Goal: Information Seeking & Learning: Check status

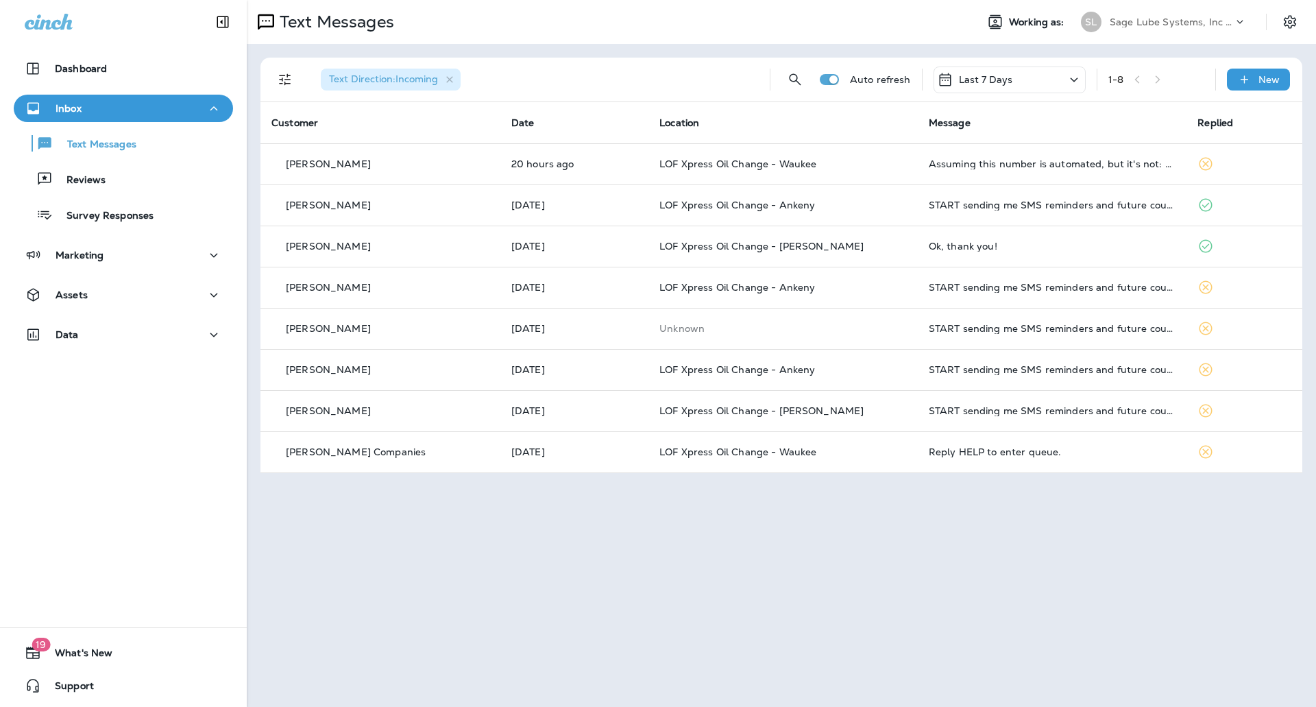
click at [95, 193] on div "Text Messages Reviews Survey Responses" at bounding box center [123, 175] width 219 height 107
click at [102, 157] on button "Text Messages" at bounding box center [123, 143] width 219 height 29
click at [100, 171] on div "Reviews" at bounding box center [62, 179] width 86 height 21
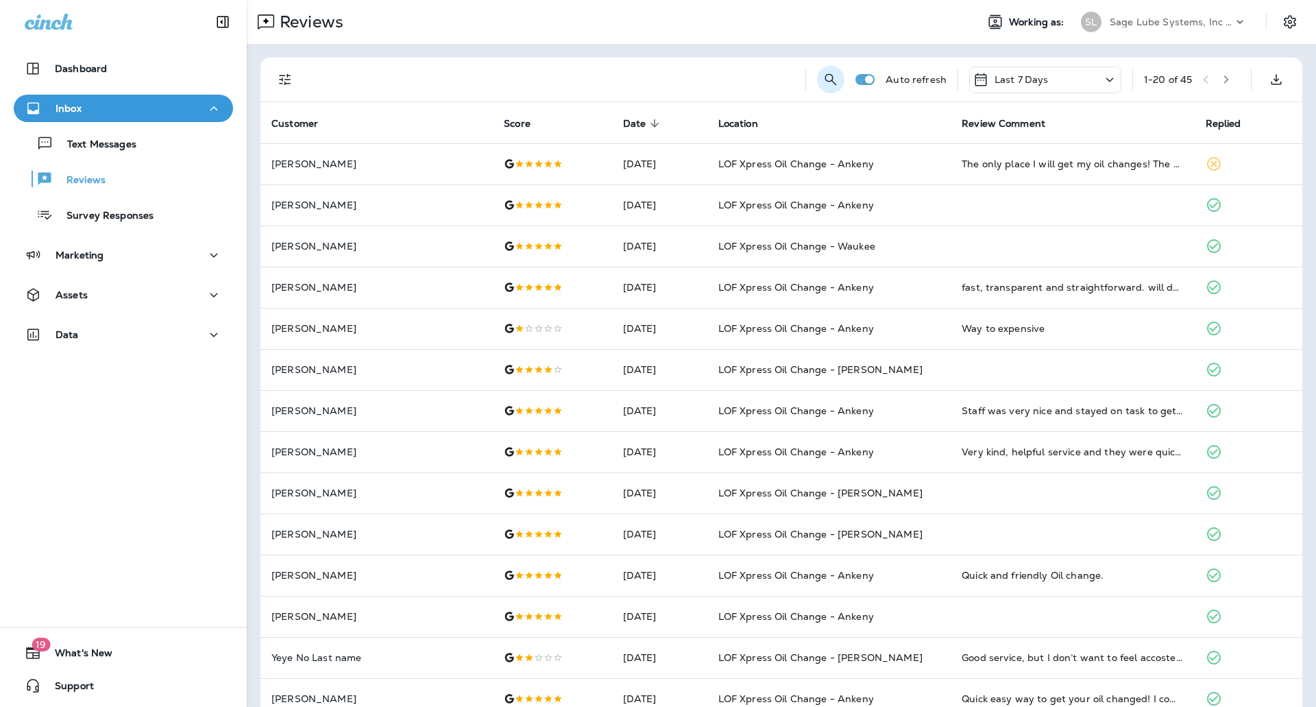
click at [822, 75] on icon "Search Reviews" at bounding box center [830, 79] width 16 height 16
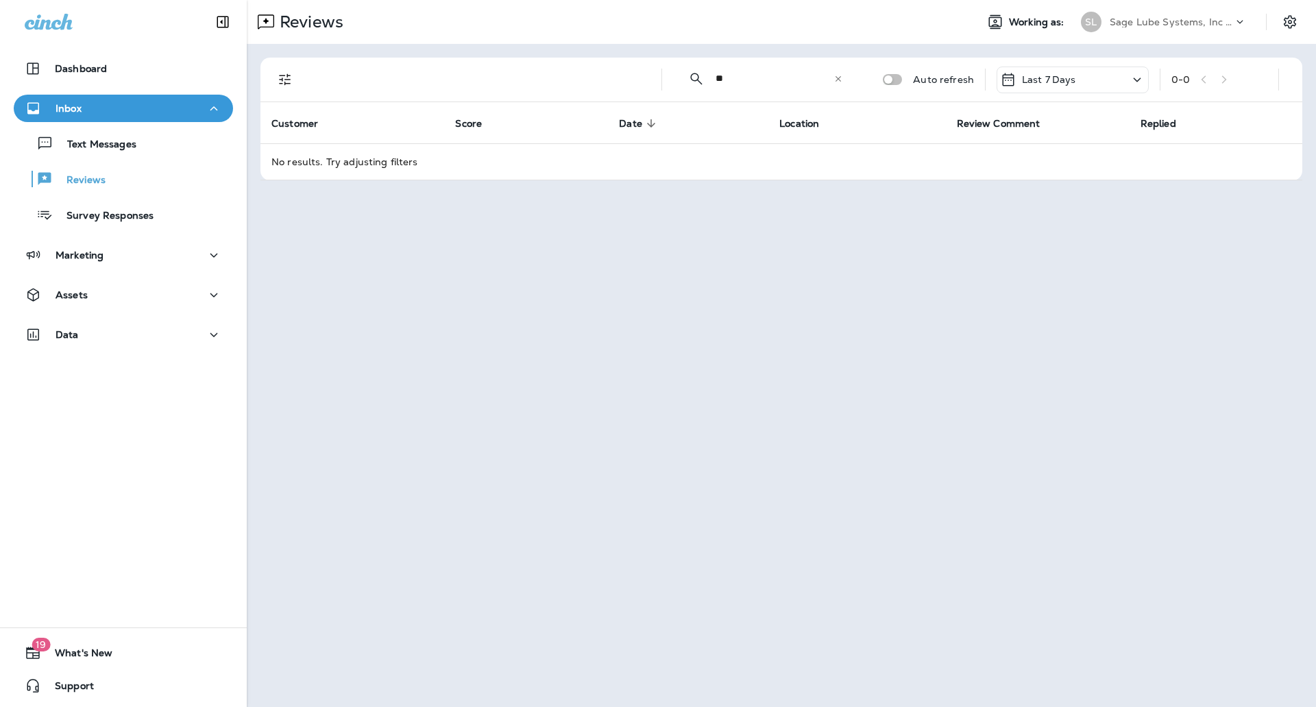
type input "*"
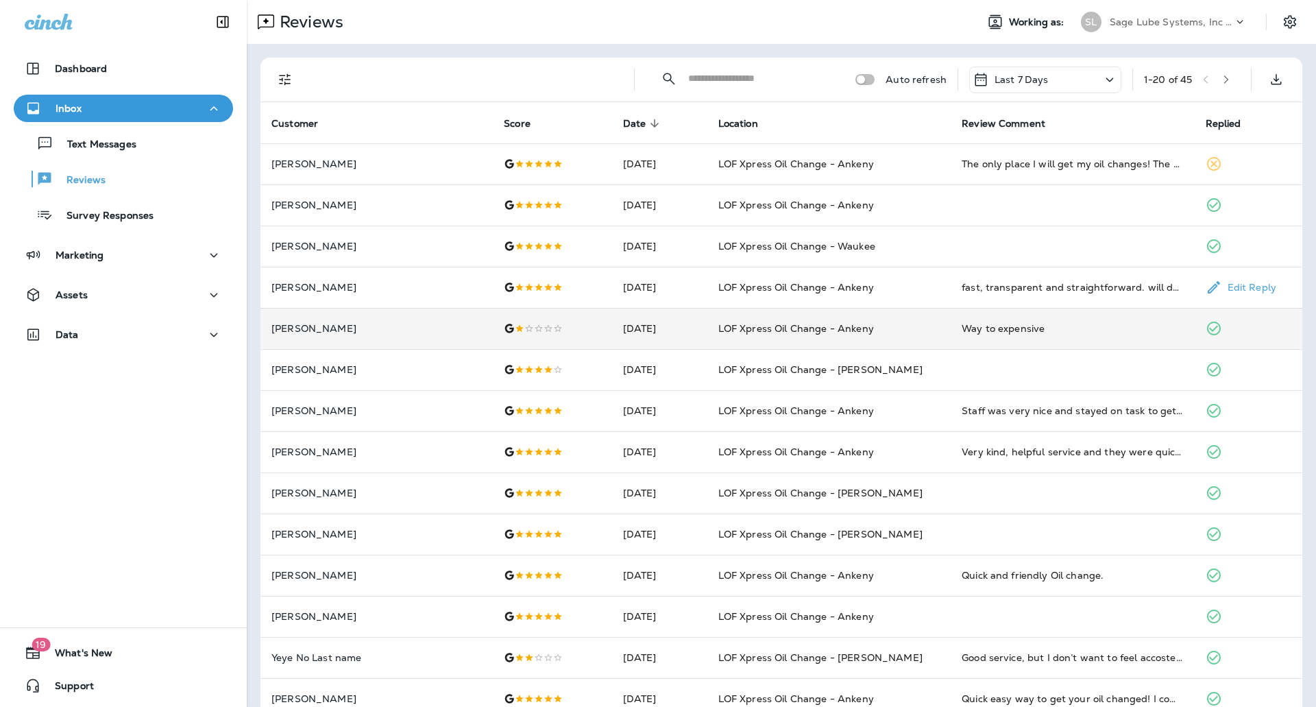
scroll to position [69, 0]
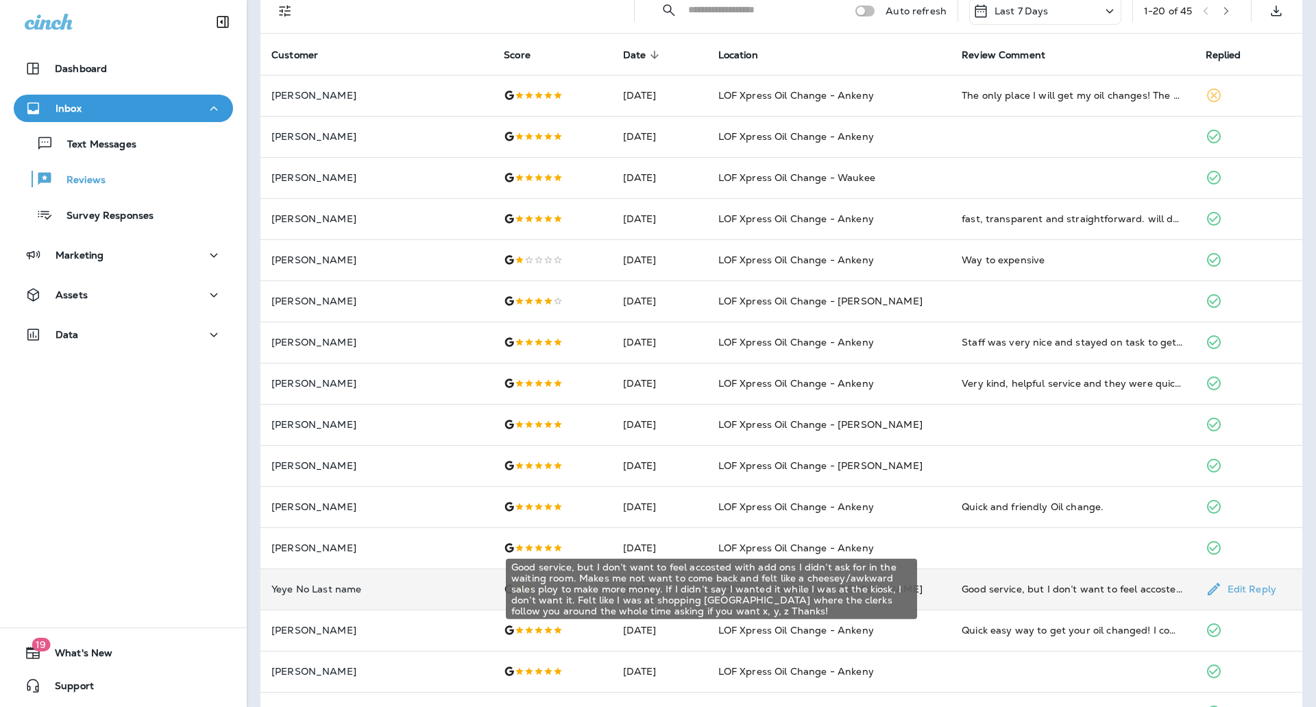
click at [1002, 589] on div "Good service, but I don’t want to feel accosted with add ons I didn’t ask for i…" at bounding box center [1071, 589] width 221 height 14
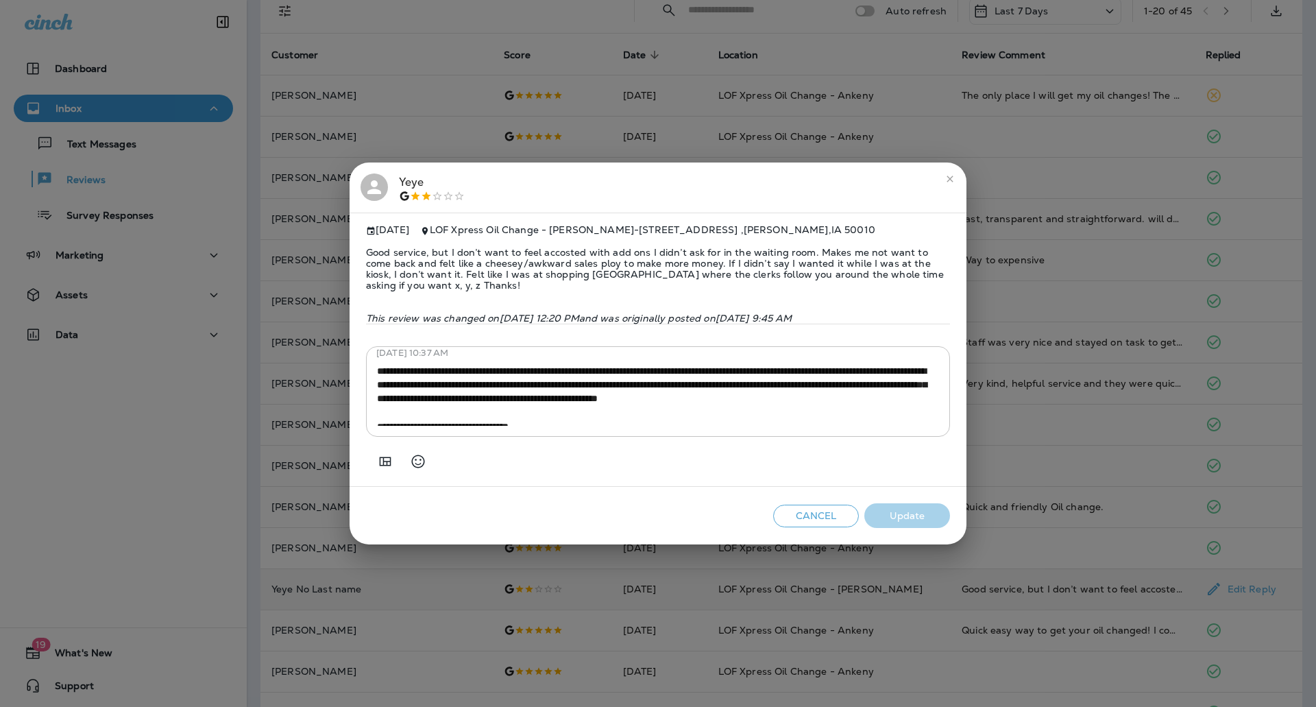
scroll to position [0, 0]
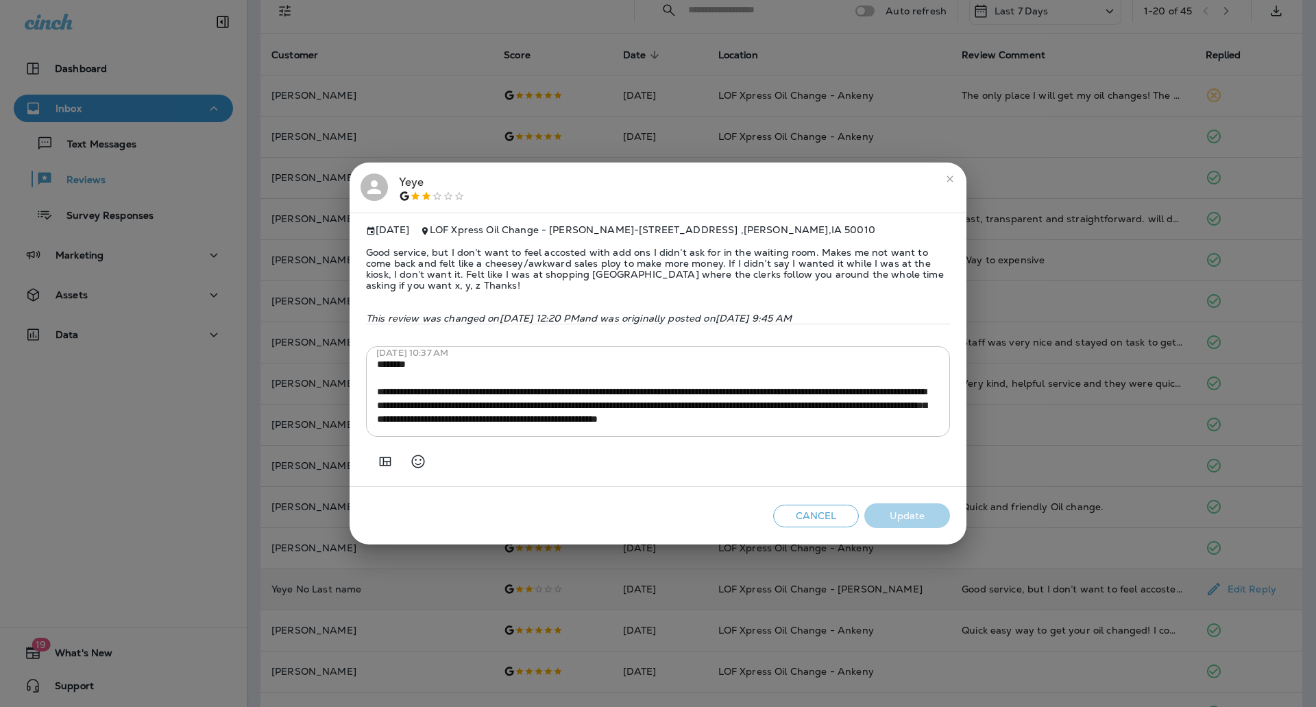
click at [950, 175] on icon "close" at bounding box center [949, 178] width 11 height 11
